Goal: Find specific page/section

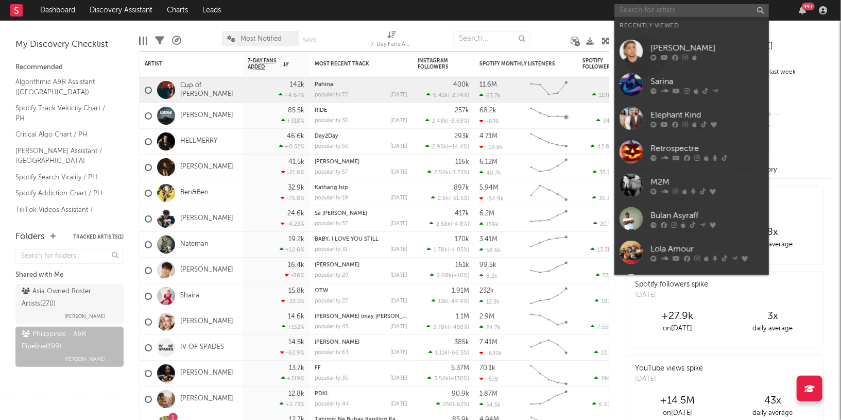
click at [674, 10] on input "text" at bounding box center [691, 10] width 155 height 13
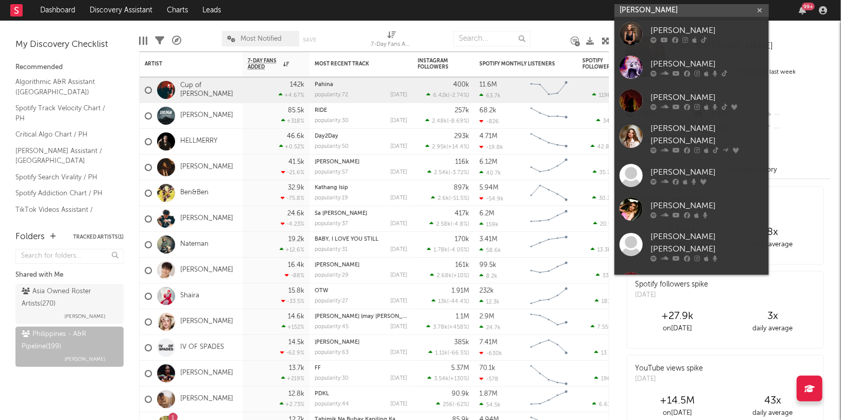
type input "[PERSON_NAME]"
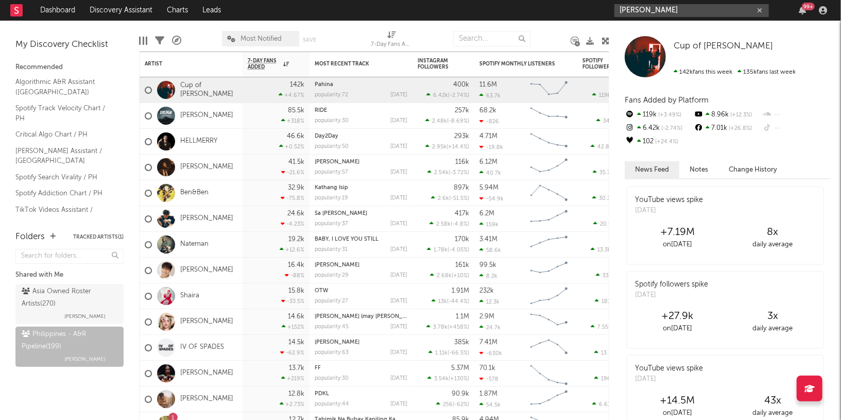
click at [689, 14] on input "[PERSON_NAME]" at bounding box center [691, 10] width 155 height 13
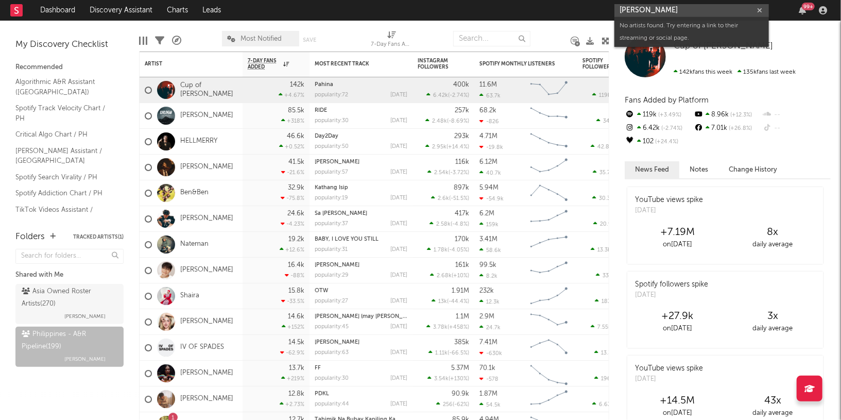
click at [689, 14] on input "[PERSON_NAME]" at bounding box center [691, 10] width 155 height 13
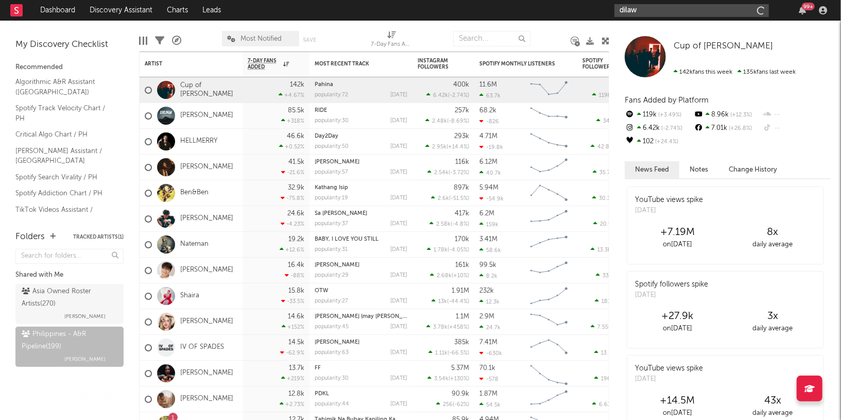
type input "dilaw"
